Goal: Communication & Community: Answer question/provide support

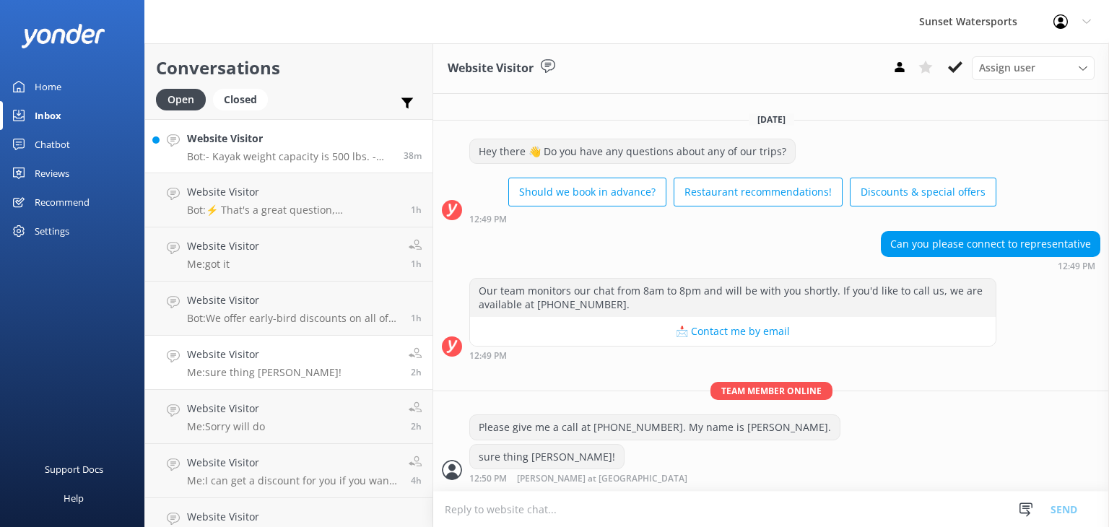
click at [315, 152] on p "Bot: - Kayak weight capacity is 500 lbs. - The Jet Ski Tour has a combined ride…" at bounding box center [290, 156] width 206 height 13
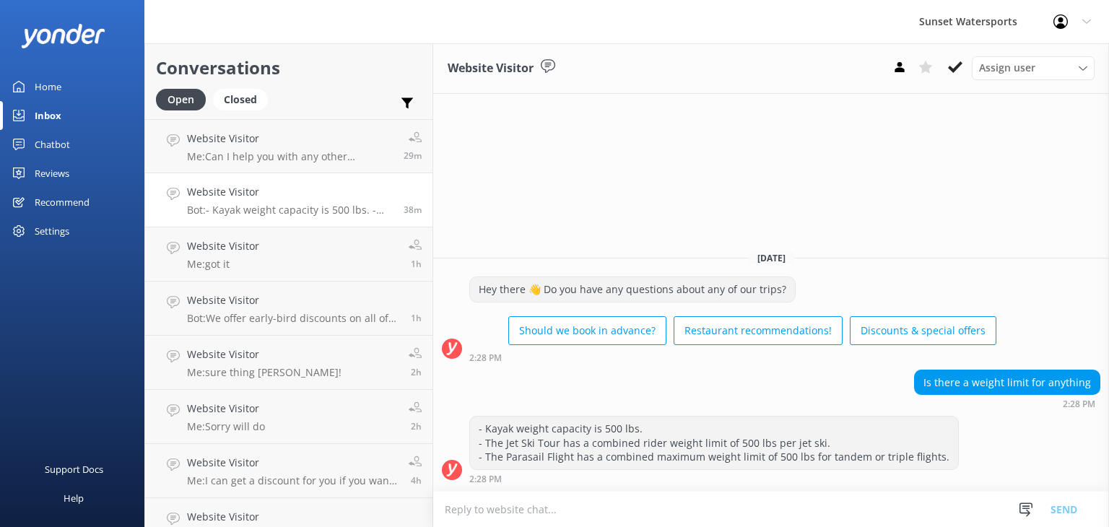
click at [484, 503] on textarea at bounding box center [771, 509] width 676 height 35
click at [629, 512] on textarea "Hello this is [PERSON_NAME], a live agent. Can i help you?" at bounding box center [771, 509] width 676 height 36
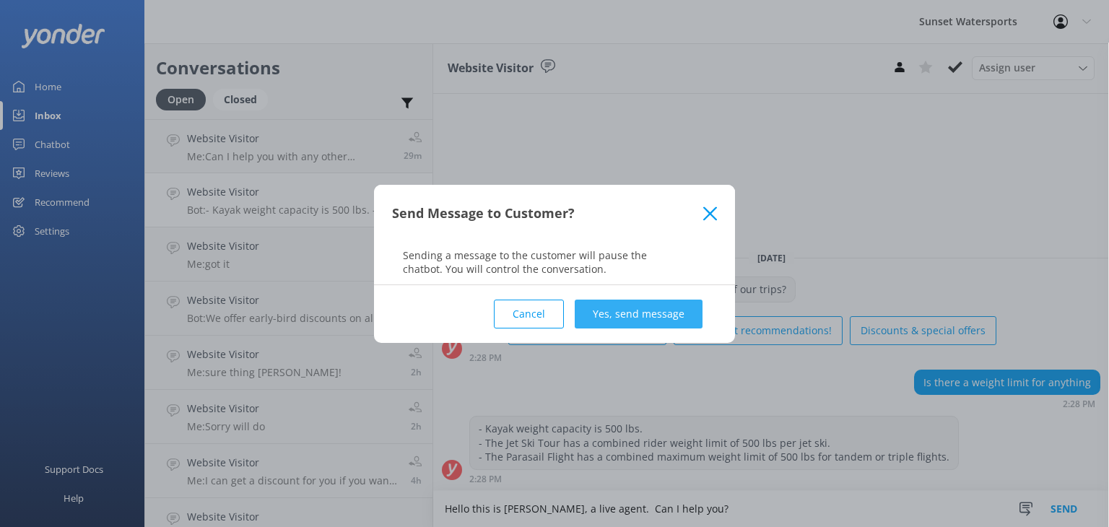
type textarea "Hello this is [PERSON_NAME], a live agent. Can I help you?"
click at [629, 313] on button "Yes, send message" at bounding box center [639, 314] width 128 height 29
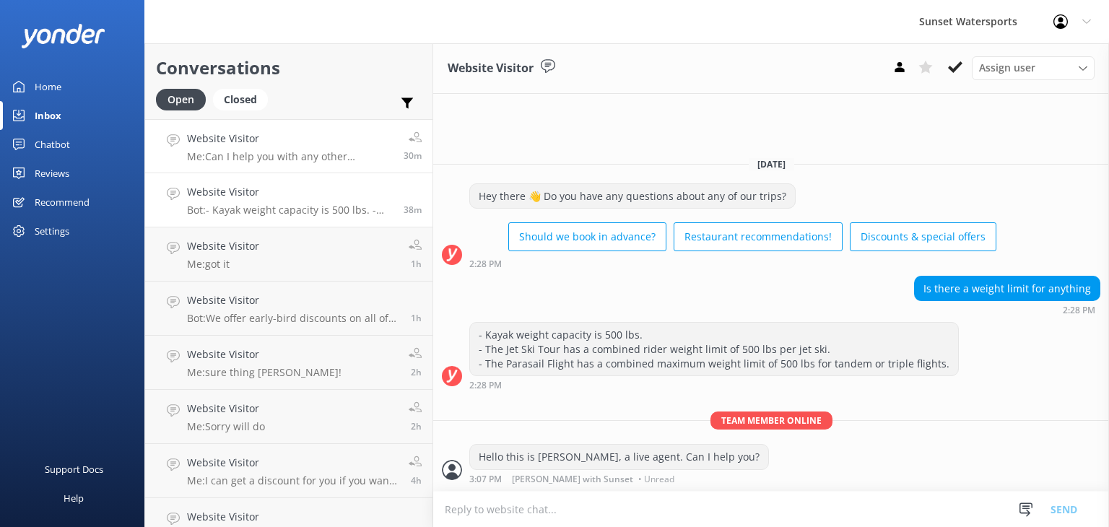
click at [276, 150] on p "Me: Can I help you with any other questions?" at bounding box center [290, 156] width 206 height 13
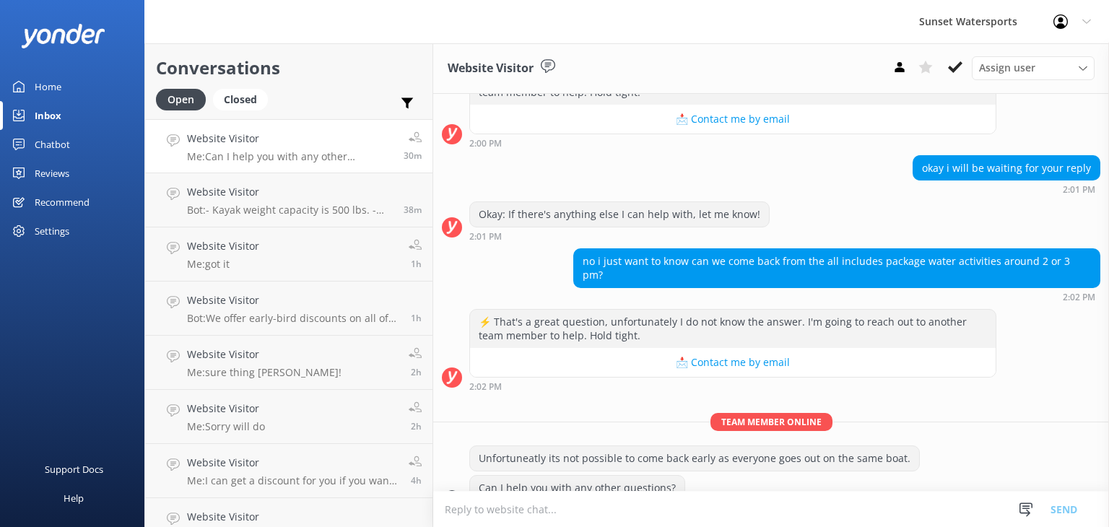
scroll to position [401, 0]
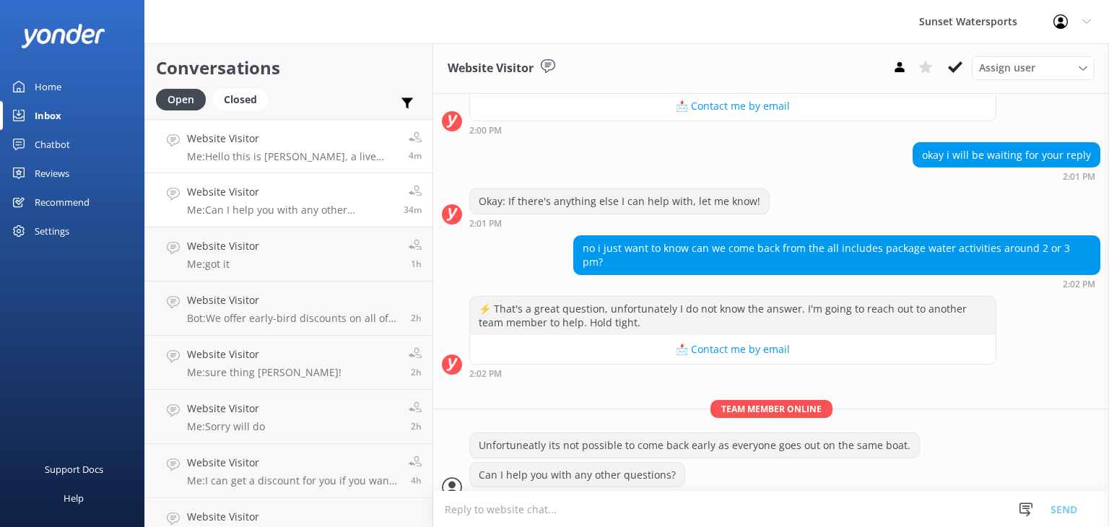
click at [295, 147] on div "Website Visitor Me: Hello this is [PERSON_NAME], a live agent. Can I help you?" at bounding box center [292, 146] width 211 height 31
